Goal: Transaction & Acquisition: Purchase product/service

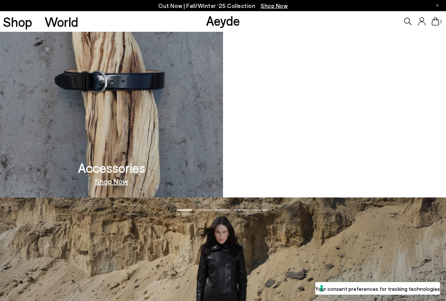
scroll to position [669, 0]
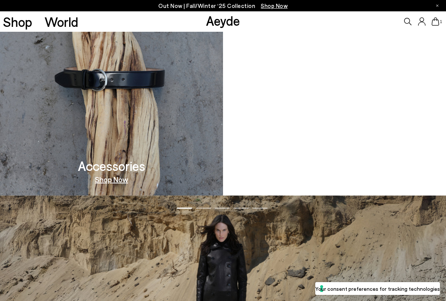
click at [342, 111] on video at bounding box center [334, 77] width 223 height 238
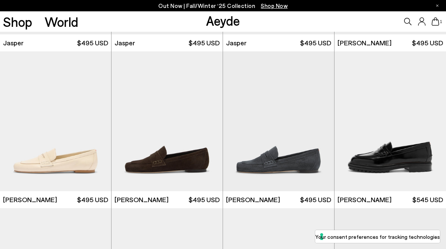
scroll to position [438, 0]
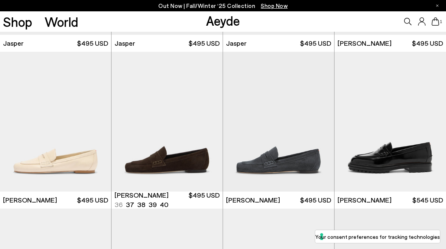
click at [176, 152] on img "1 / 6" at bounding box center [166, 122] width 111 height 140
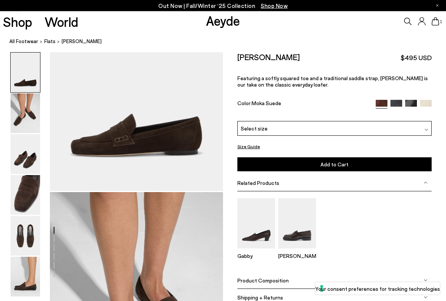
scroll to position [94, 0]
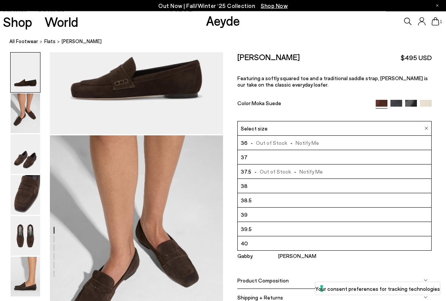
click at [27, 56] on img at bounding box center [25, 73] width 29 height 40
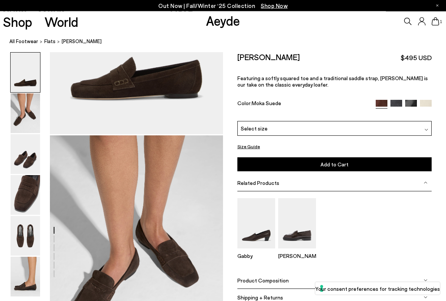
scroll to position [232, 0]
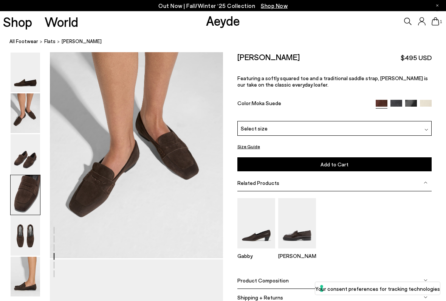
click at [25, 16] on link "Shop" at bounding box center [17, 21] width 29 height 13
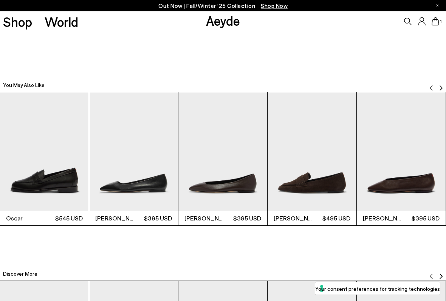
scroll to position [1406, 0]
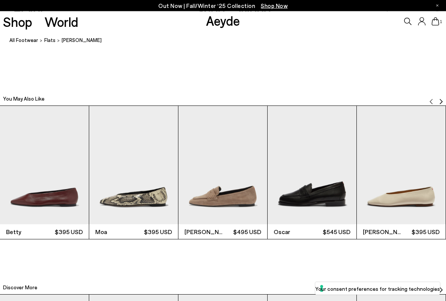
scroll to position [1392, 0]
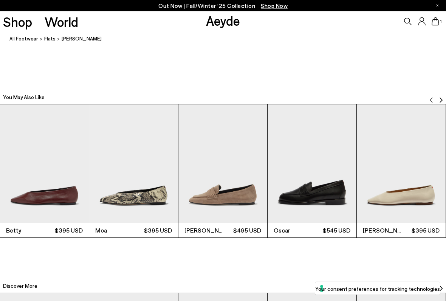
click at [235, 162] on img "3 / 12" at bounding box center [222, 164] width 89 height 118
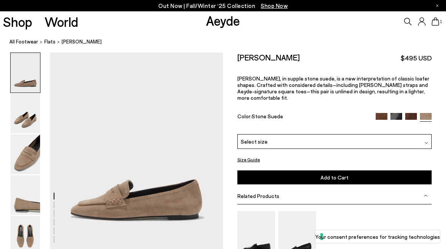
click at [428, 134] on div "Select size" at bounding box center [334, 141] width 195 height 15
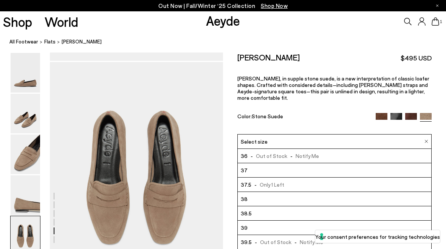
scroll to position [883, 0]
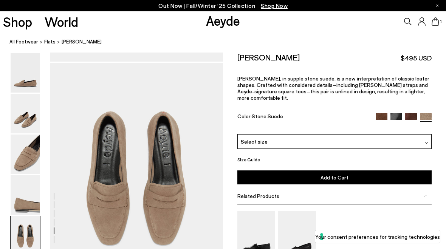
click at [383, 113] on img at bounding box center [382, 119] width 12 height 12
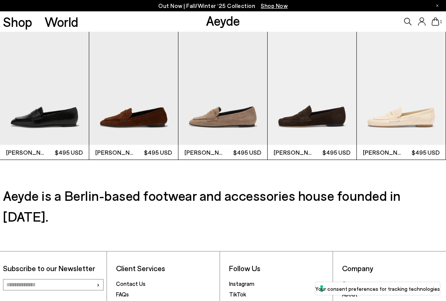
scroll to position [1855, 0]
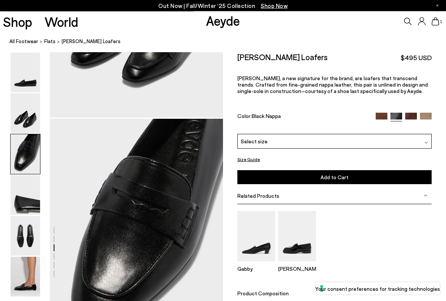
scroll to position [464, 0]
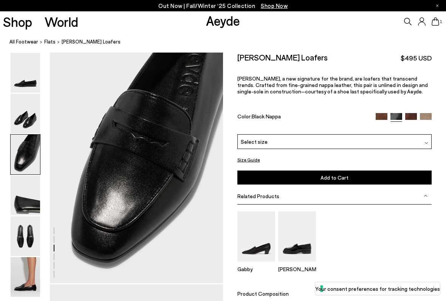
click at [28, 235] on img at bounding box center [25, 236] width 29 height 40
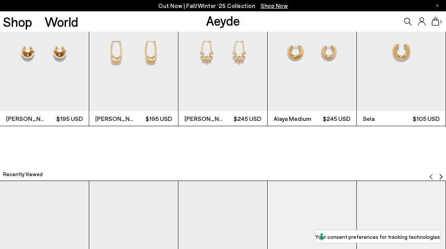
scroll to position [1658, 0]
